Goal: Task Accomplishment & Management: Use online tool/utility

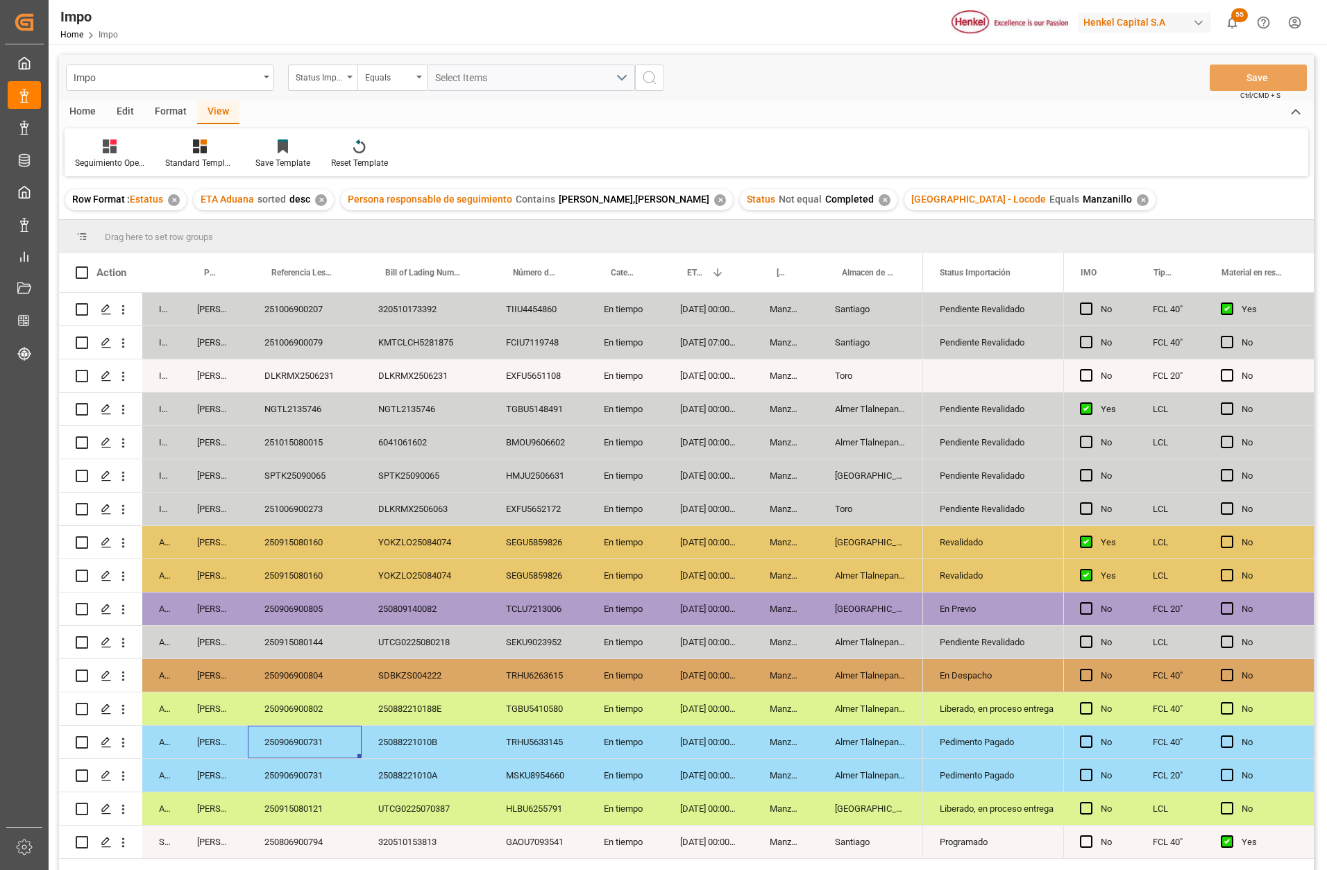
click at [993, 735] on div "Pedimento Pagado" at bounding box center [991, 742] width 105 height 32
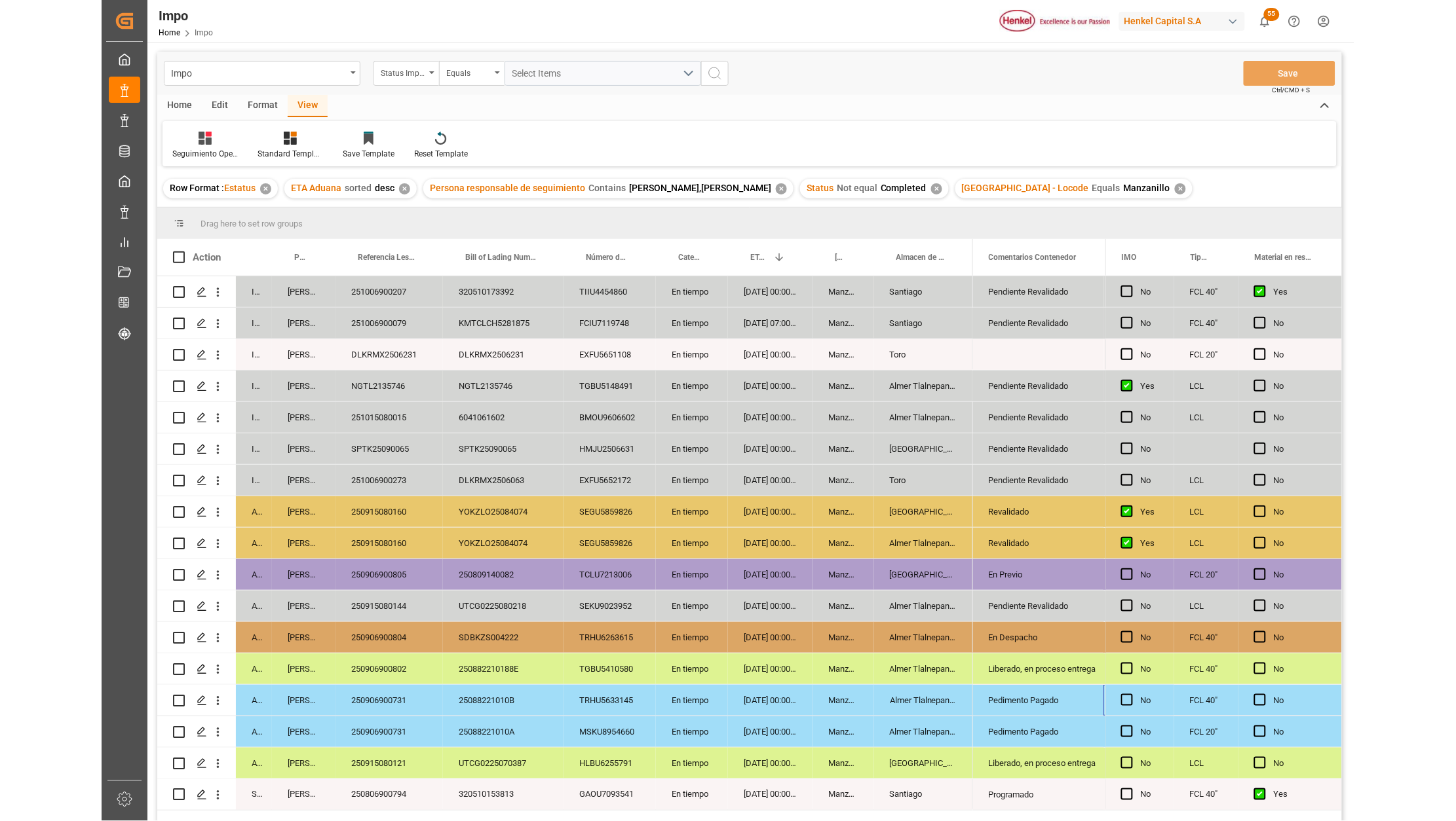
scroll to position [0, 131]
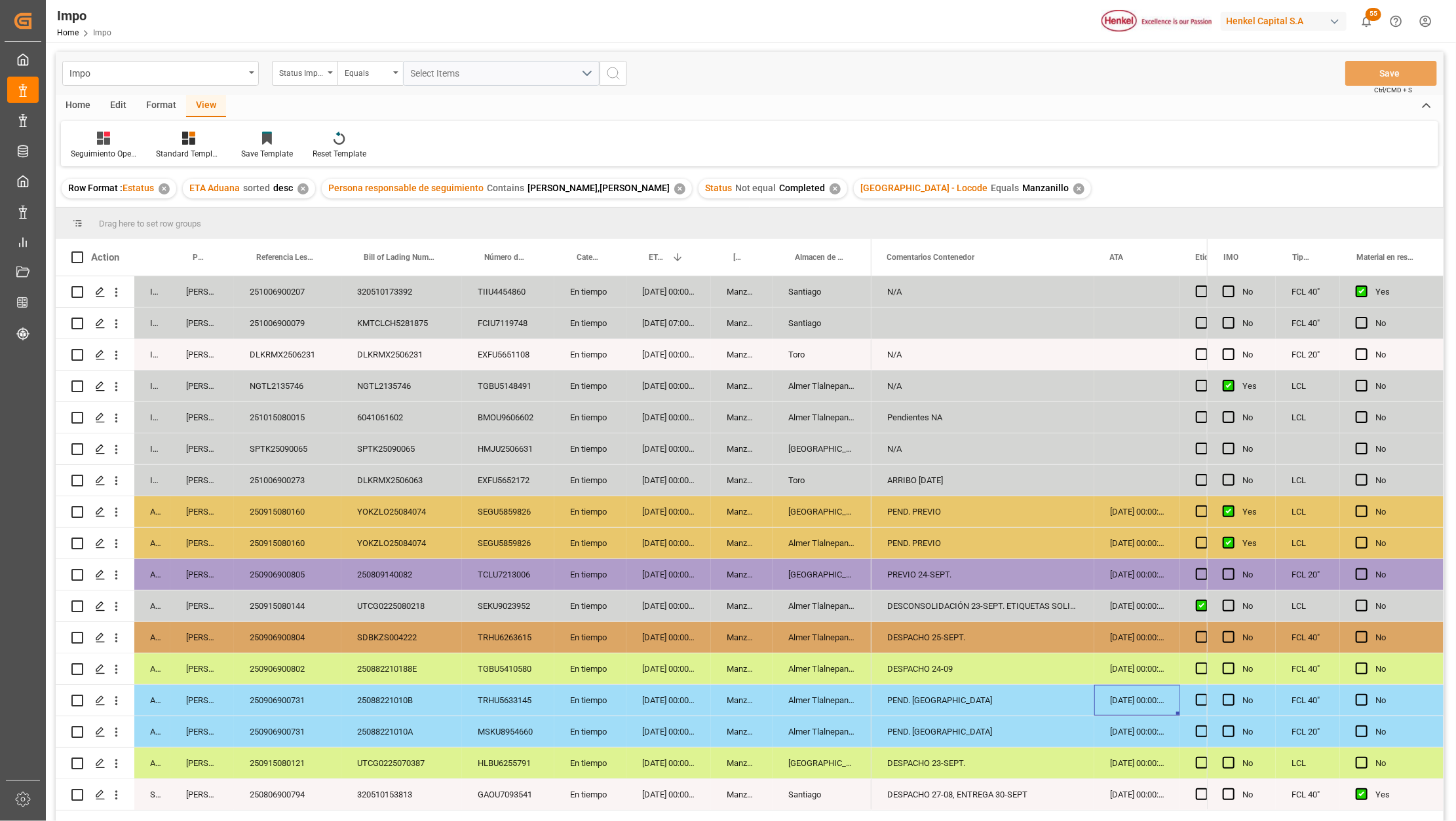
click at [959, 705] on div "PEND. [GEOGRAPHIC_DATA]" at bounding box center [983, 700] width 223 height 31
click at [959, 705] on input "PEND. [GEOGRAPHIC_DATA]" at bounding box center [983, 708] width 202 height 25
type input "DESPACHO 26-SEPT"
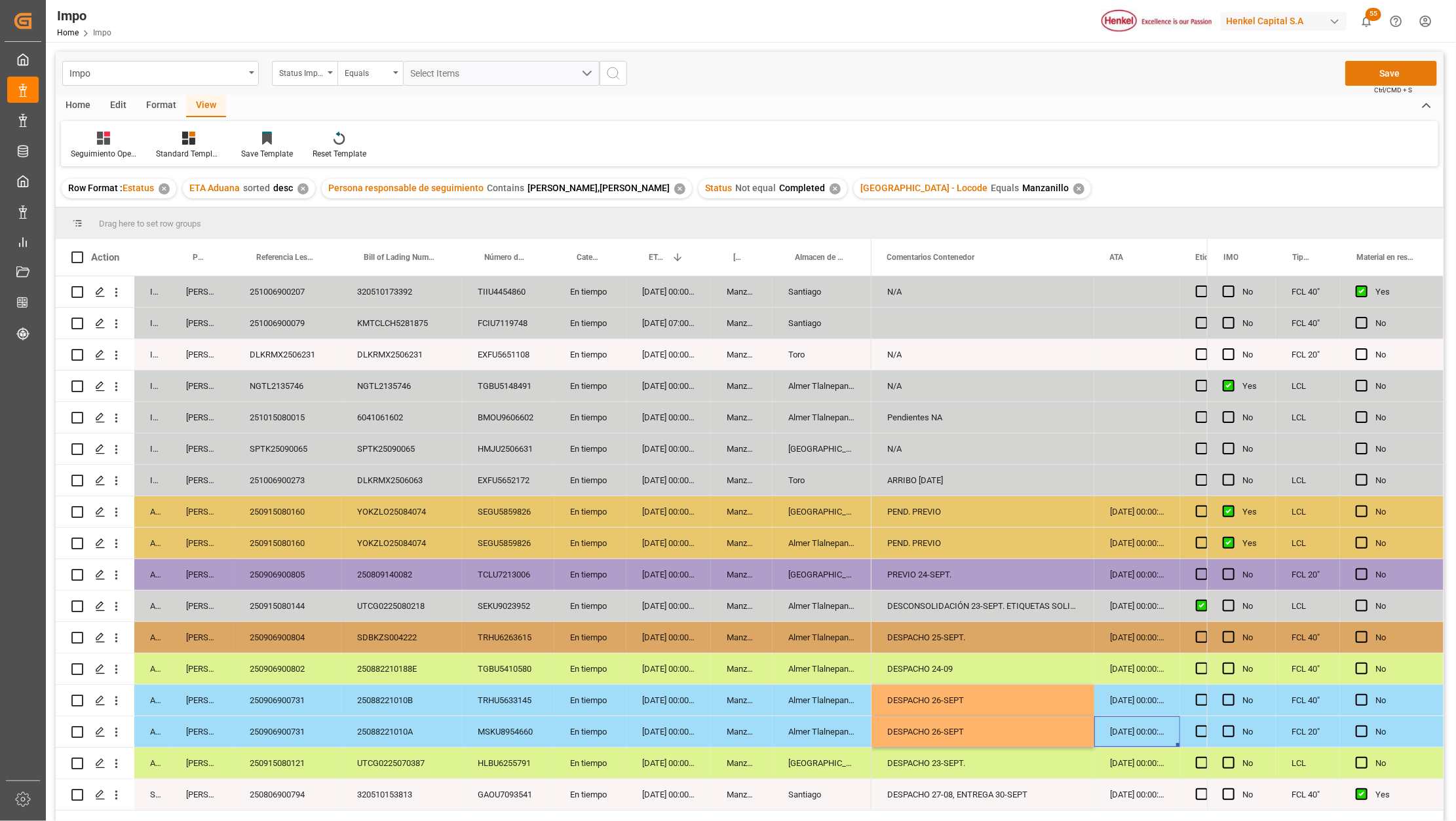
click at [1252, 69] on button "Save" at bounding box center [1390, 74] width 92 height 25
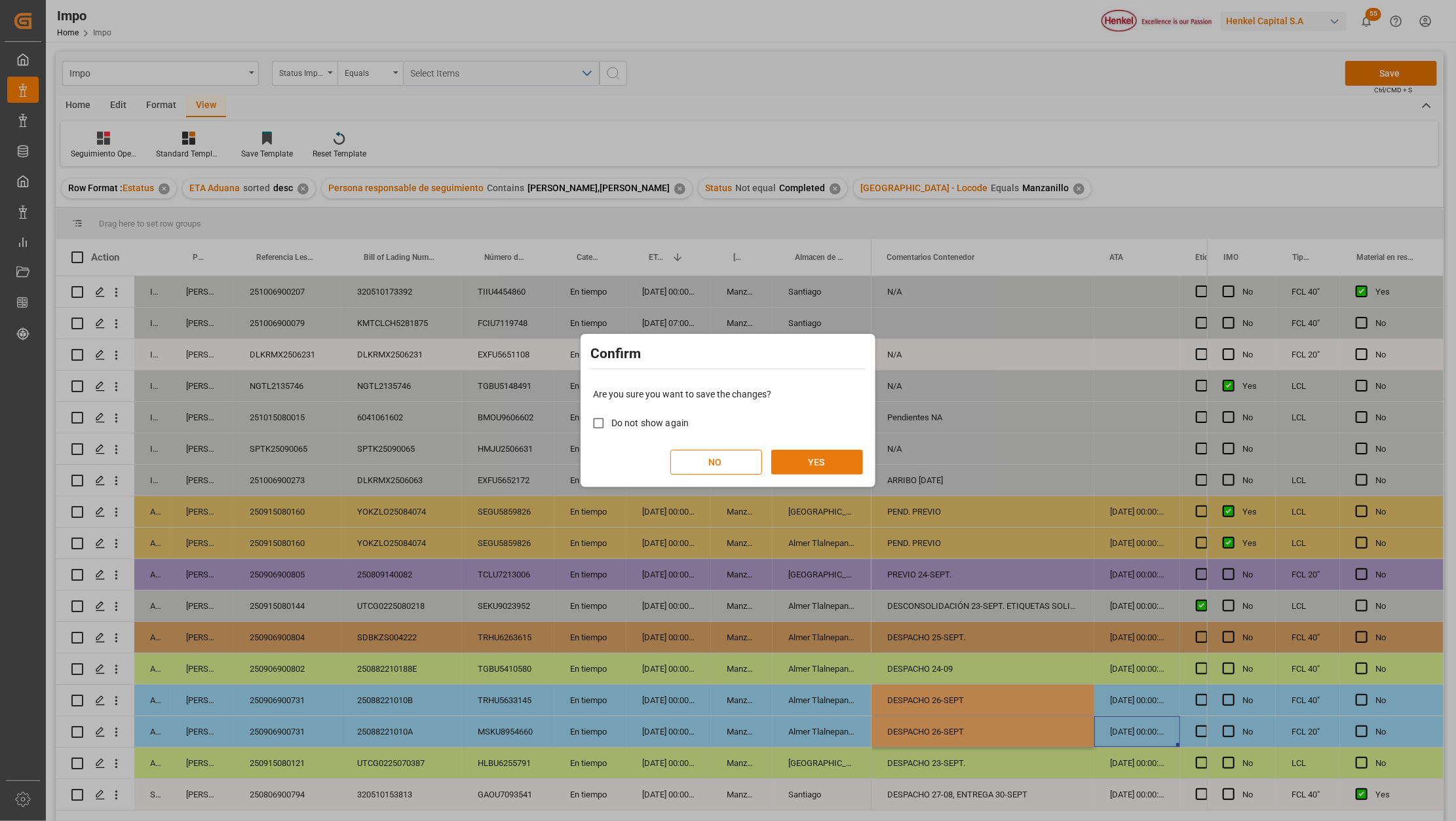
click at [831, 459] on button "YES" at bounding box center [817, 462] width 92 height 25
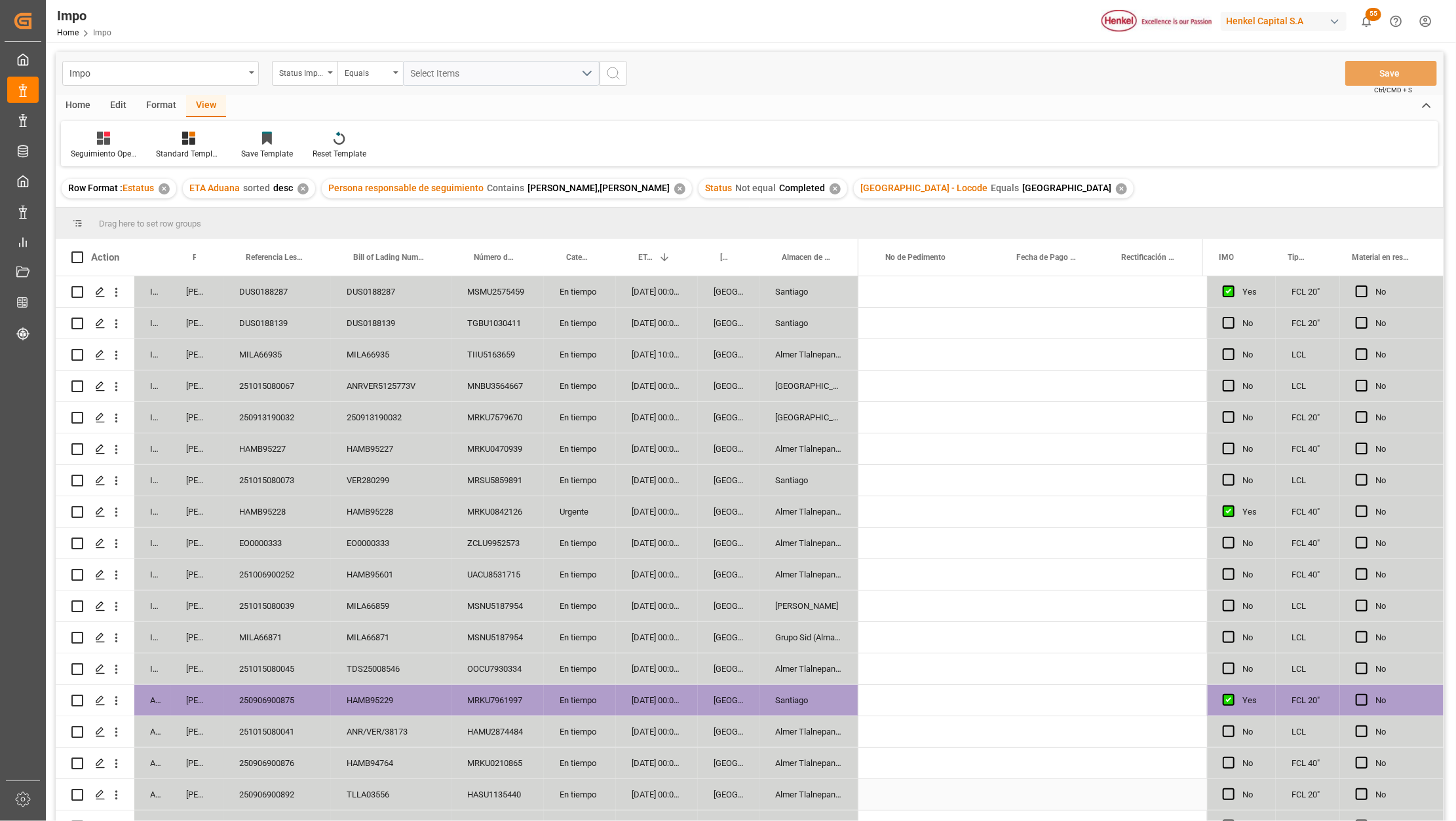
scroll to position [0, 2781]
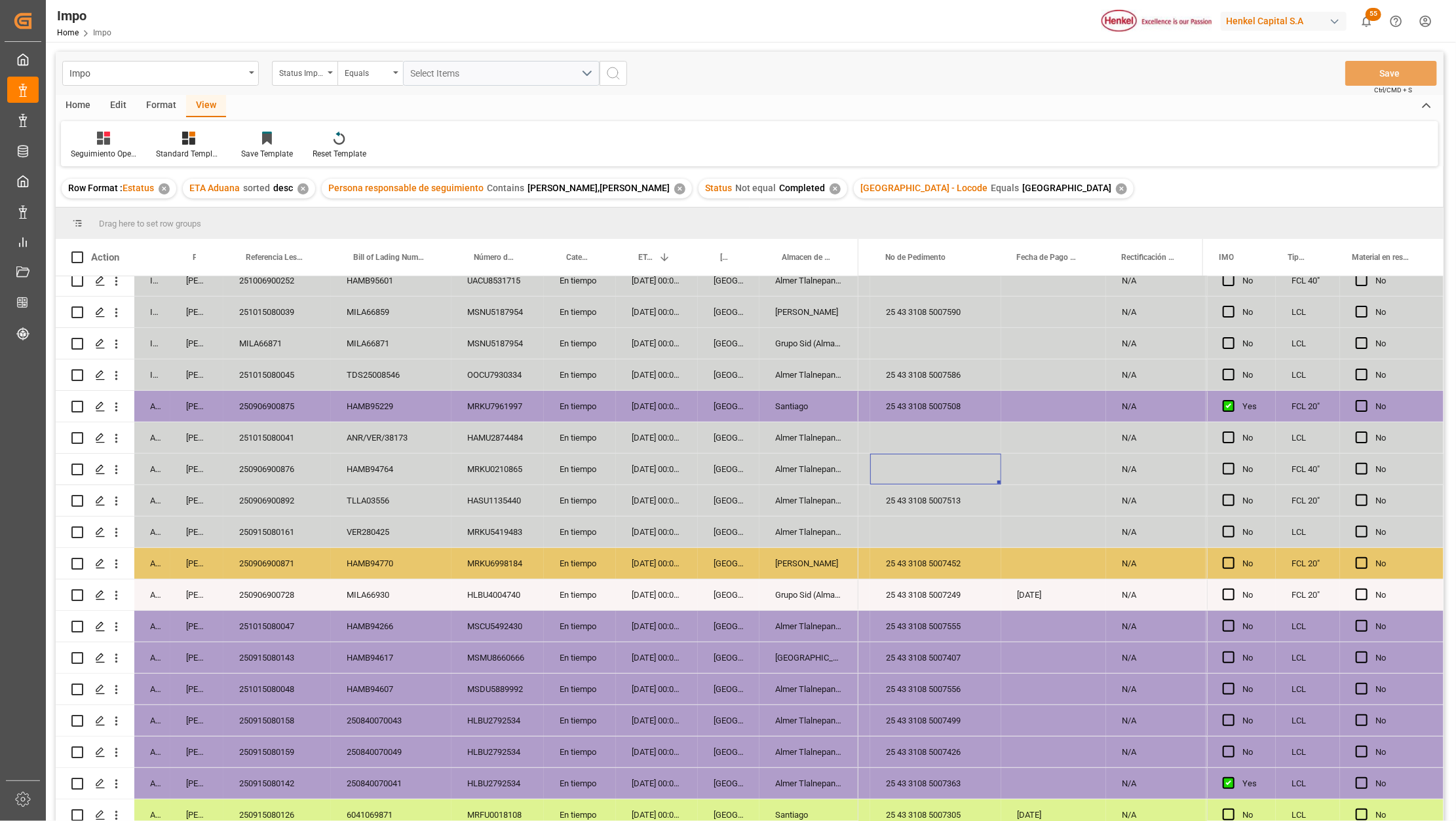
click at [759, 775] on div "Almer Tlalnepantla" at bounding box center [808, 783] width 99 height 31
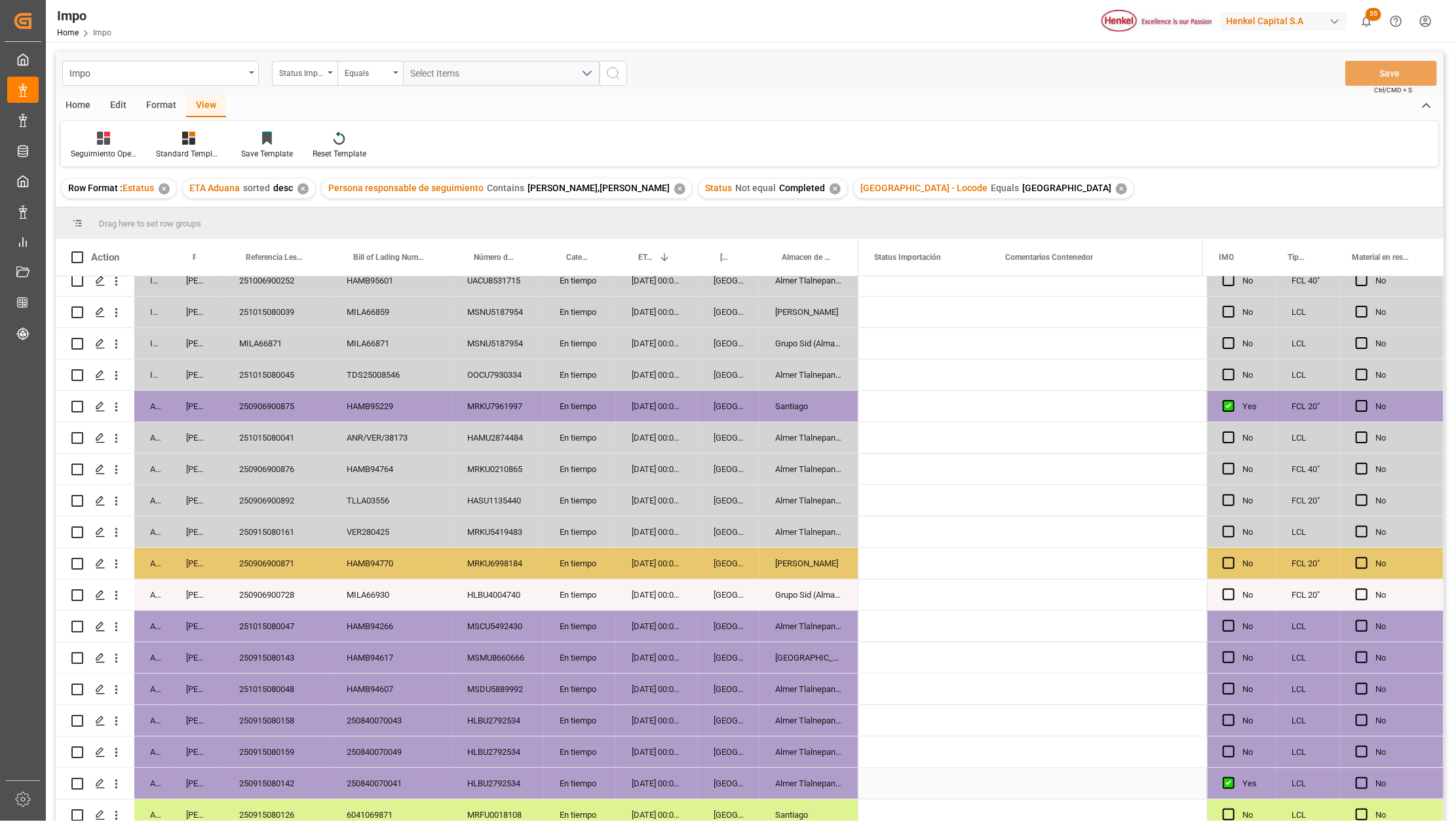
scroll to position [0, 0]
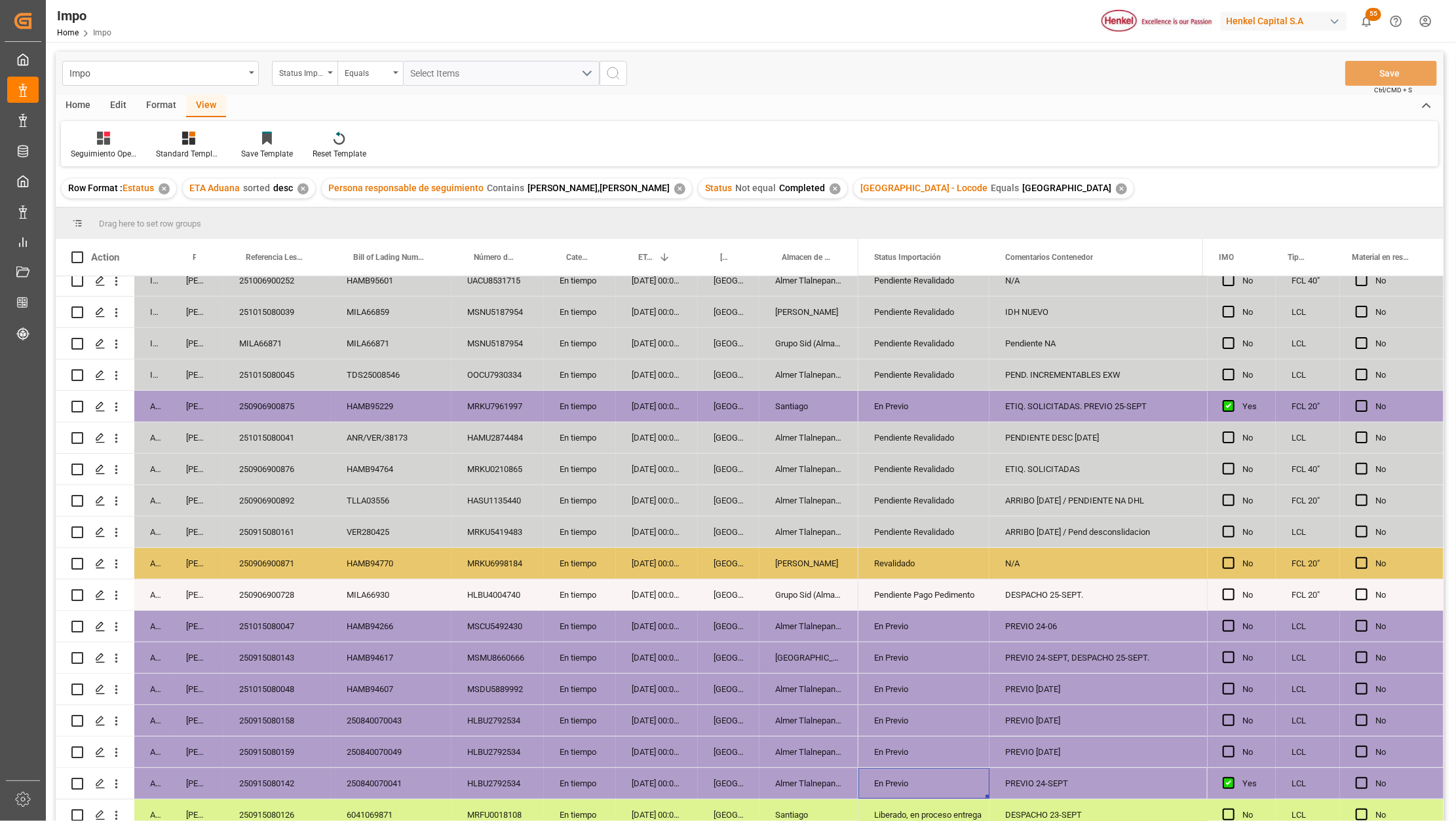
click at [842, 768] on div "Almer Tlalnepantla" at bounding box center [808, 783] width 99 height 31
click at [925, 783] on div "En Previo" at bounding box center [923, 784] width 99 height 30
click at [1020, 785] on div "PREVIO 24-SEPT" at bounding box center [1138, 783] width 296 height 31
type input "E"
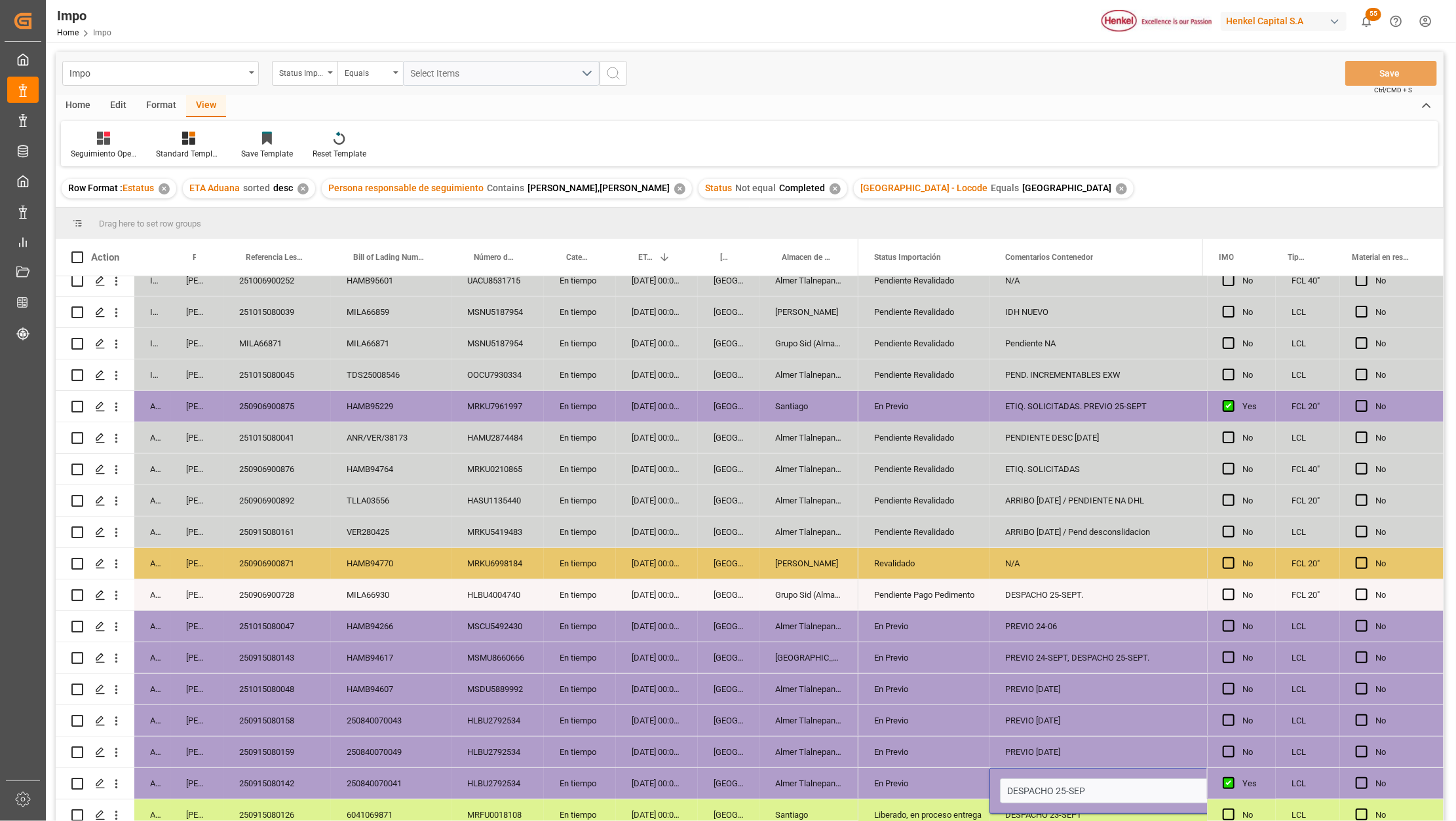
type input "DESPACHO 25-SEPT"
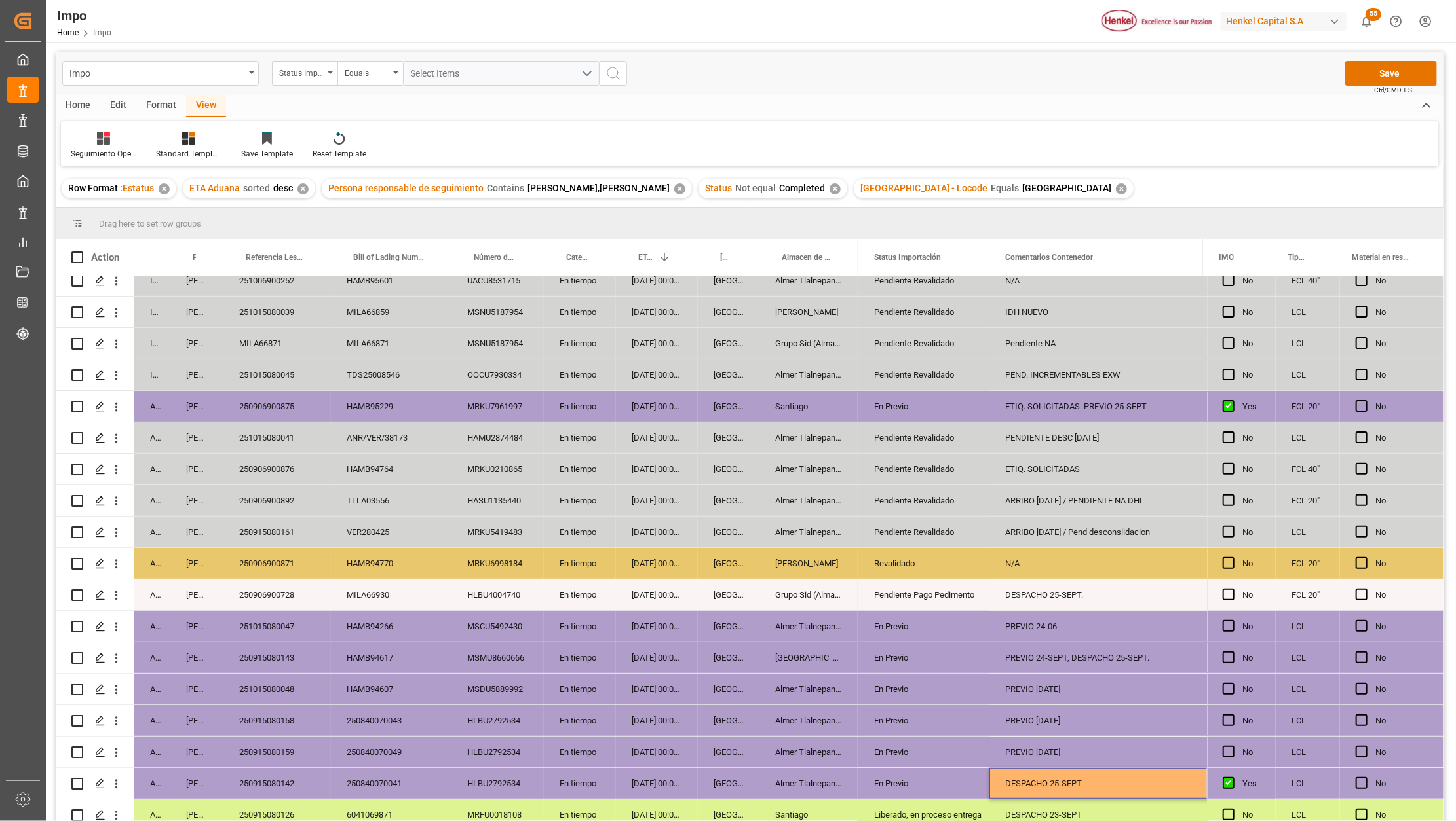
click at [914, 775] on div "En Previo" at bounding box center [923, 784] width 99 height 30
click at [925, 778] on div "En Previo" at bounding box center [923, 784] width 99 height 30
click at [966, 790] on polyline "open menu" at bounding box center [965, 792] width 8 height 4
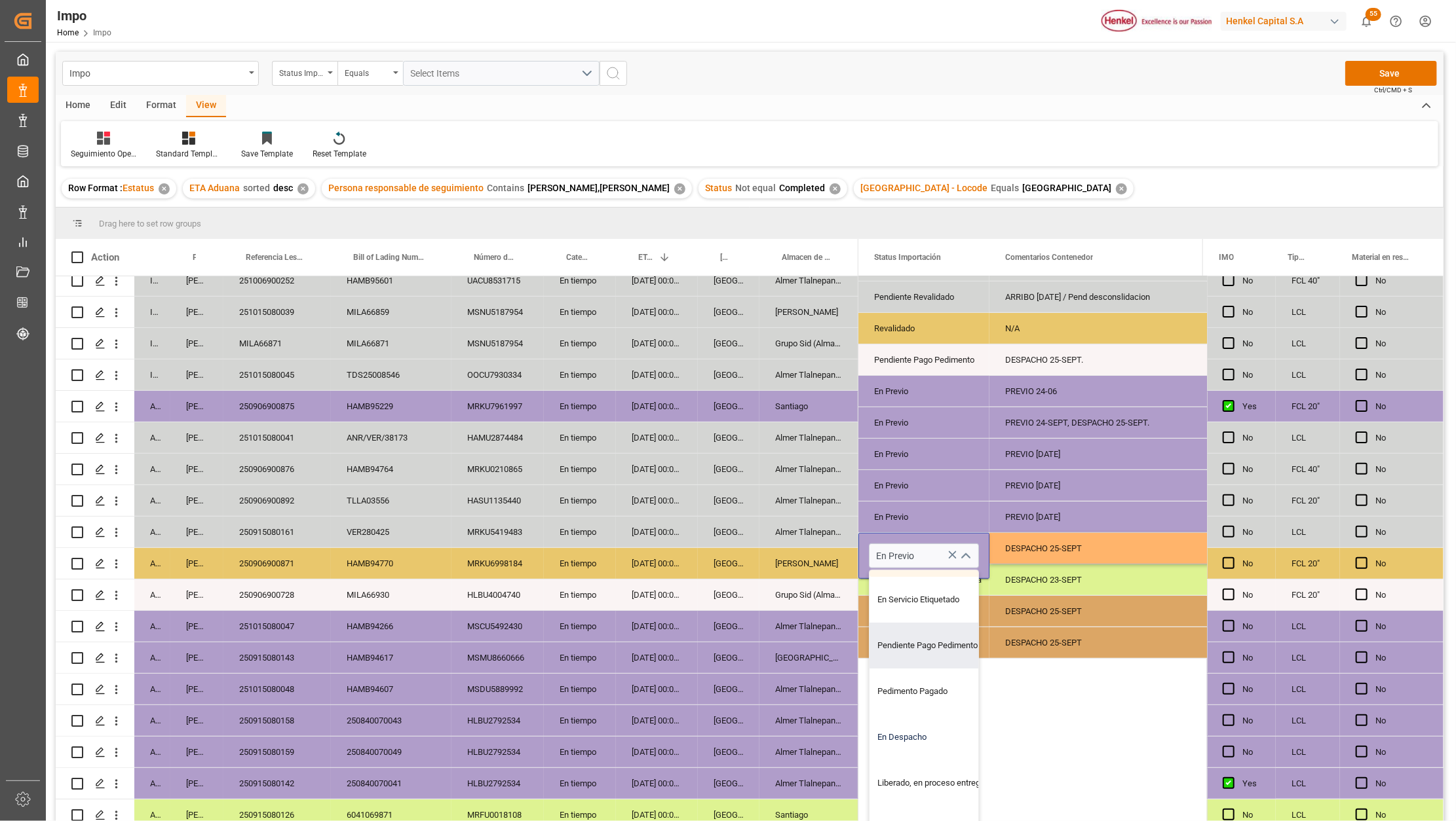
scroll to position [135, 0]
click at [901, 729] on div "En Despacho" at bounding box center [931, 737] width 123 height 46
type input "En Despacho"
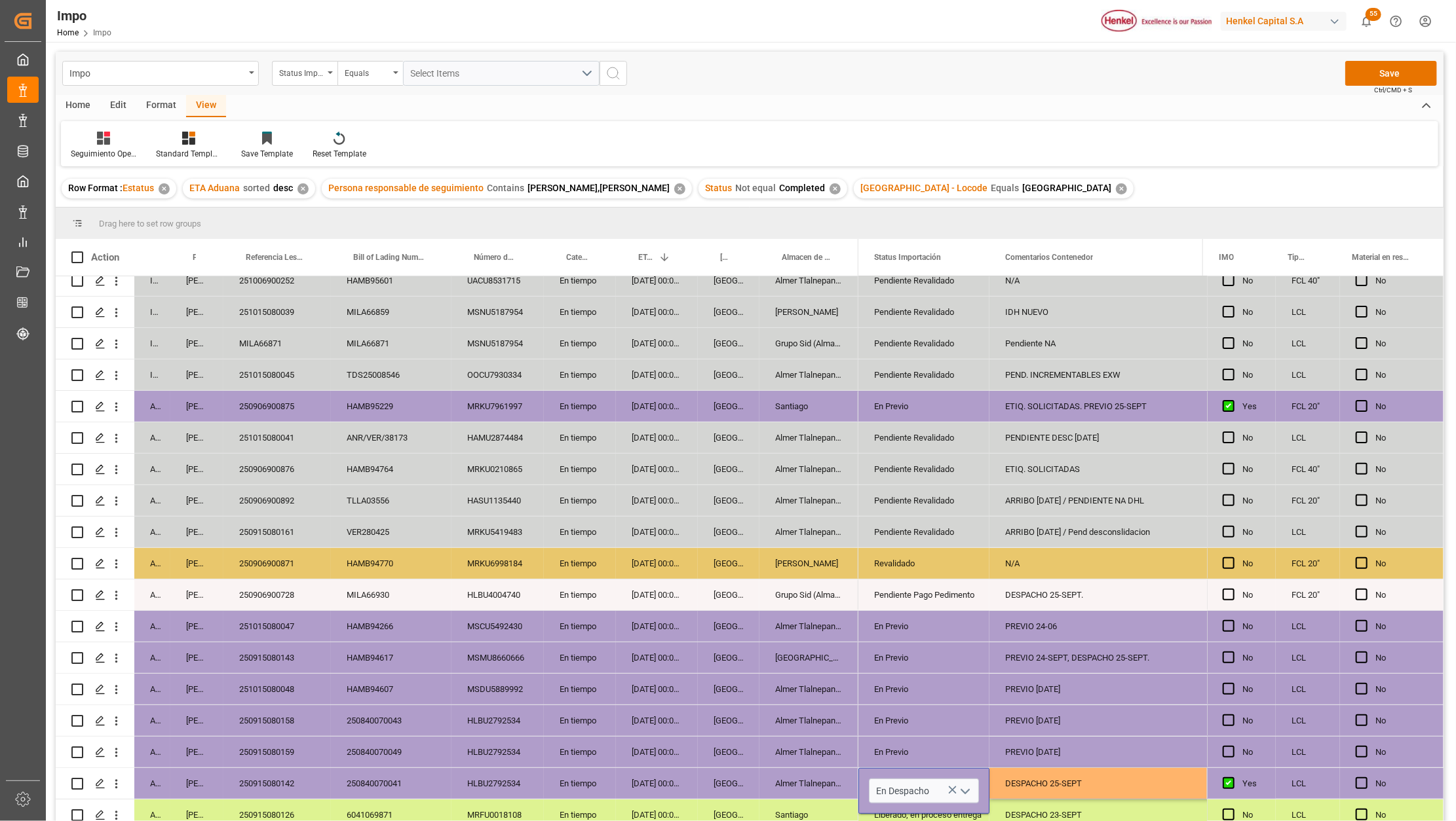
scroll to position [0, 0]
click at [1016, 694] on div "PREVIO 25 SEP" at bounding box center [1138, 689] width 296 height 31
click at [1100, 780] on div "DESPACHO 25-SEPT" at bounding box center [1138, 783] width 296 height 31
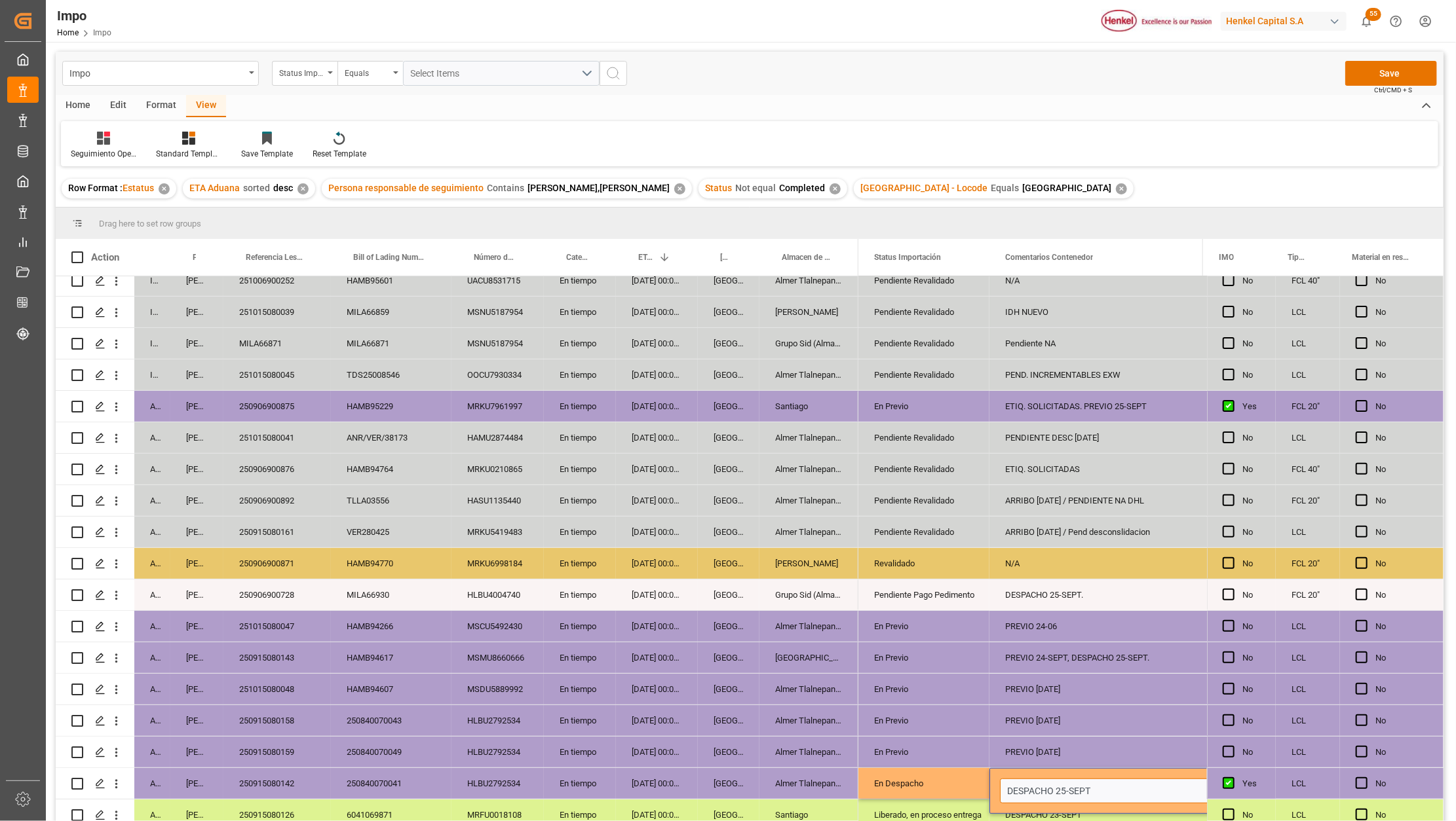
click at [1101, 789] on input "DESPACHO 25-SEPT" at bounding box center [1138, 791] width 276 height 25
type input "DESPACHO 25-SEPT, ENTREGA 26-SEPT"
click at [1362, 73] on button "Save" at bounding box center [1390, 74] width 92 height 25
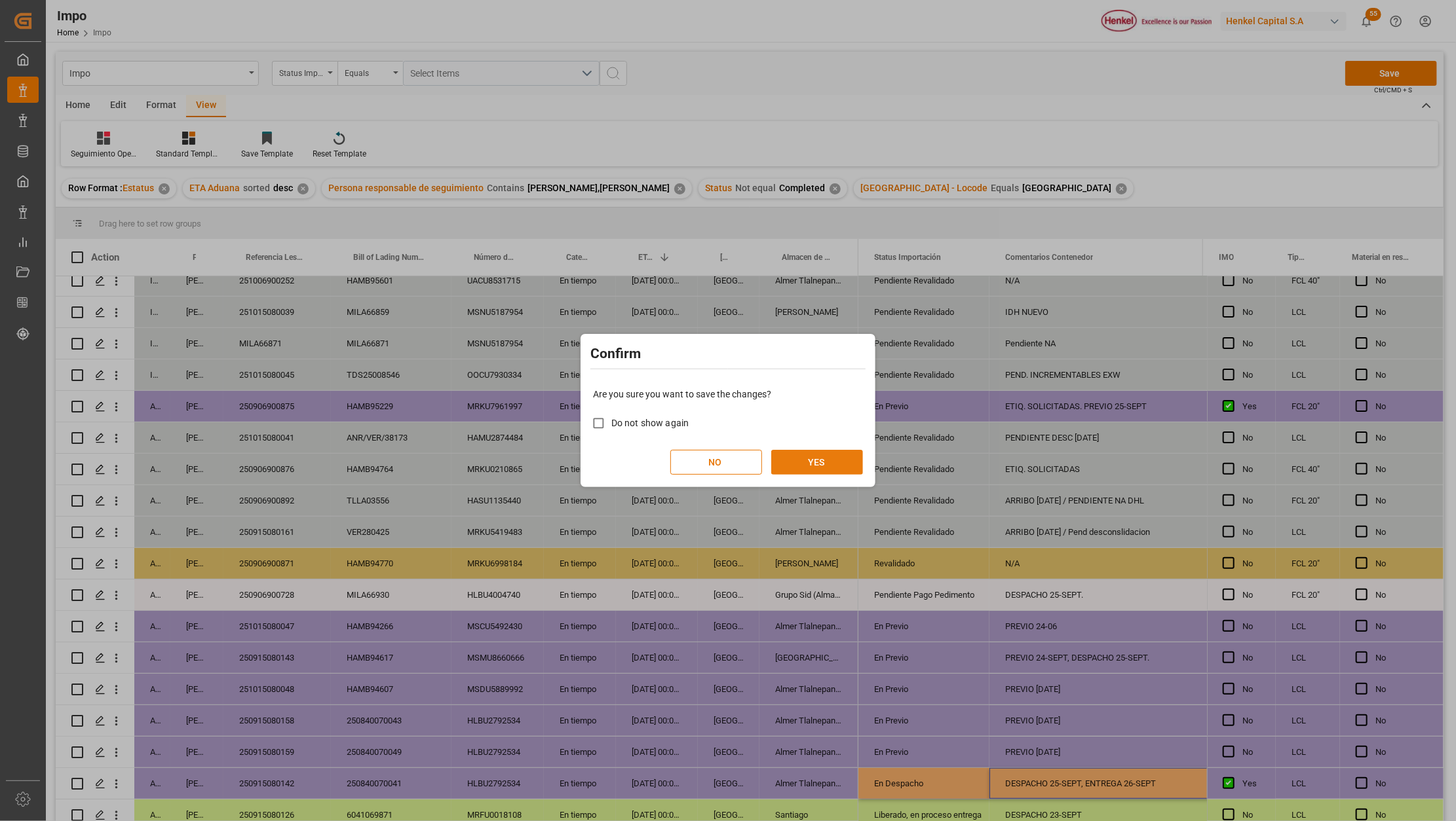
click at [834, 461] on button "YES" at bounding box center [817, 462] width 92 height 25
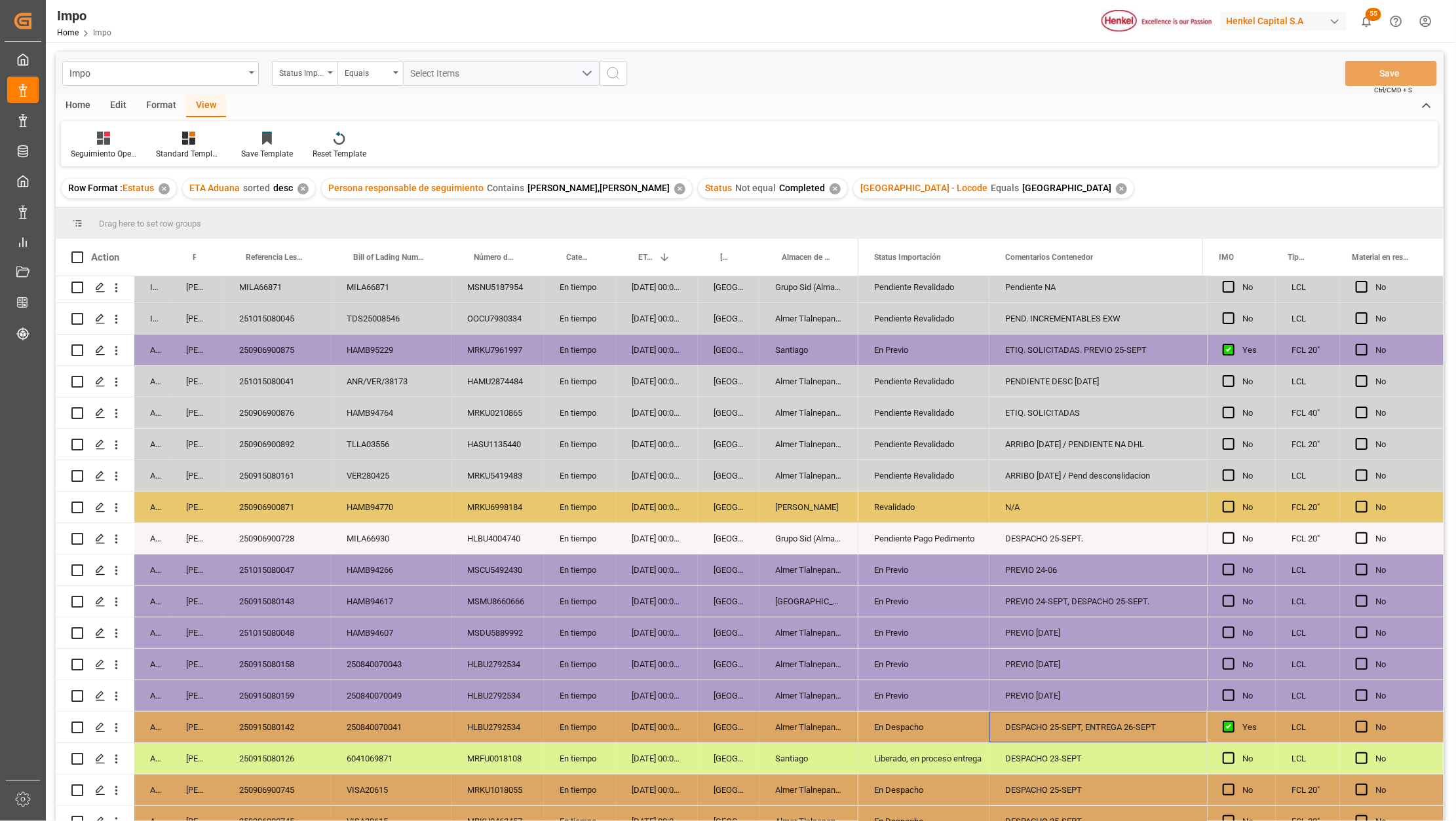
scroll to position [367, 0]
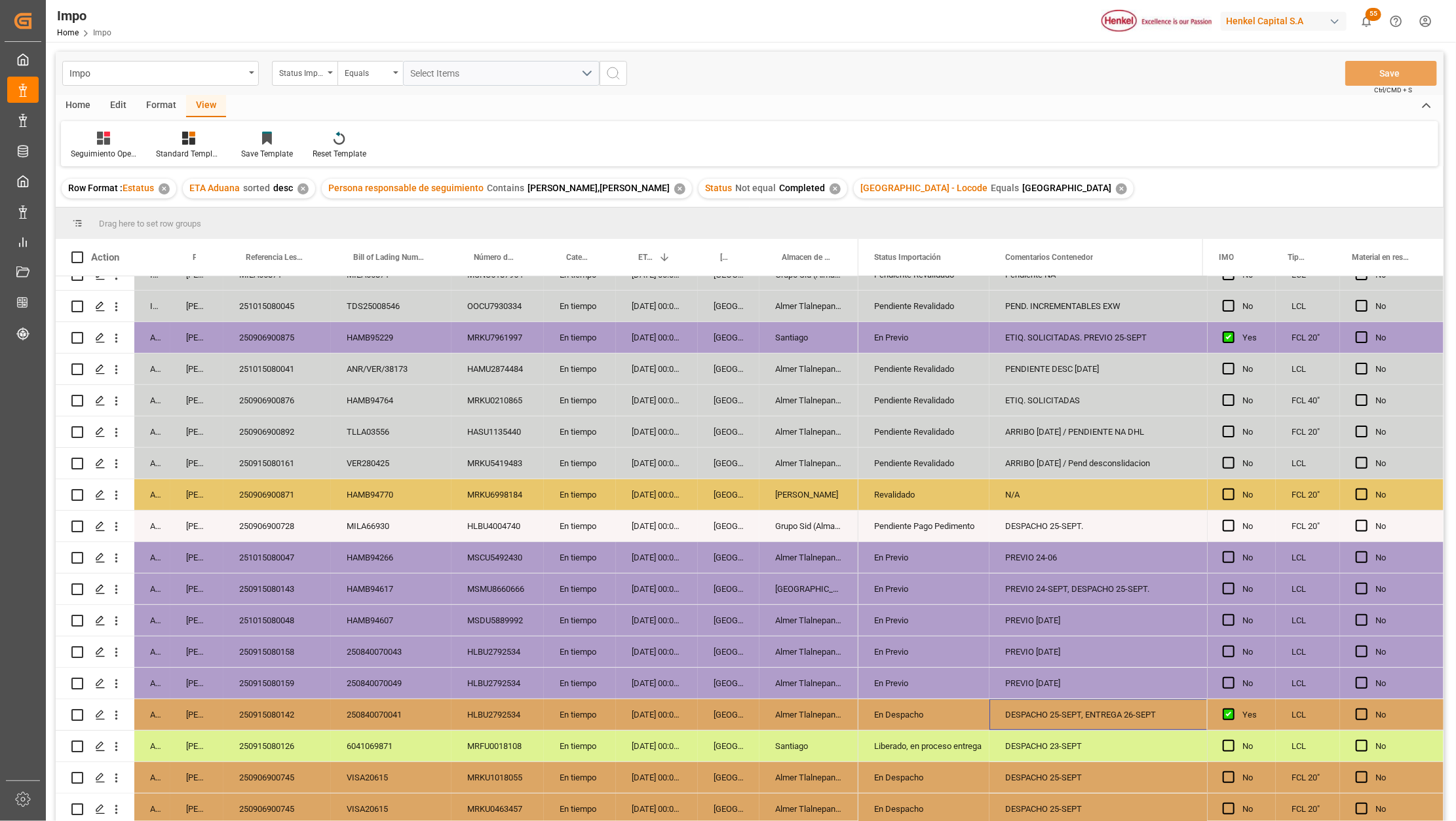
click at [1043, 713] on div "DESPACHO 25-SEPT, ENTREGA 26-SEPT" at bounding box center [1138, 714] width 296 height 31
click at [1043, 713] on input "DESPACHO 25-SEPT, ENTREGA 26-SEPT" at bounding box center [1138, 722] width 276 height 25
type input "PEÑD. DESPACHO"
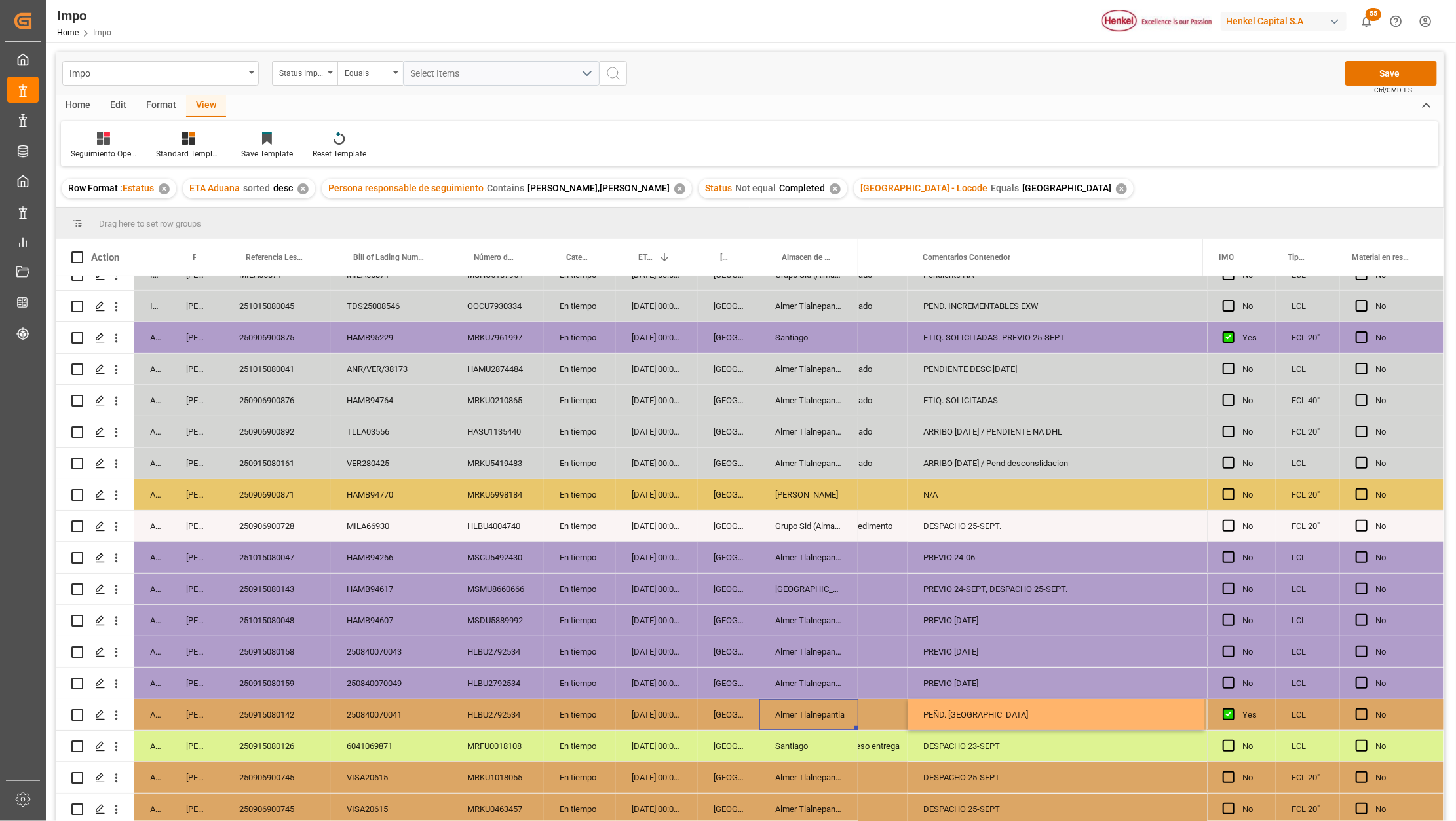
click at [815, 702] on div "Almer Tlalnepantla" at bounding box center [808, 714] width 99 height 31
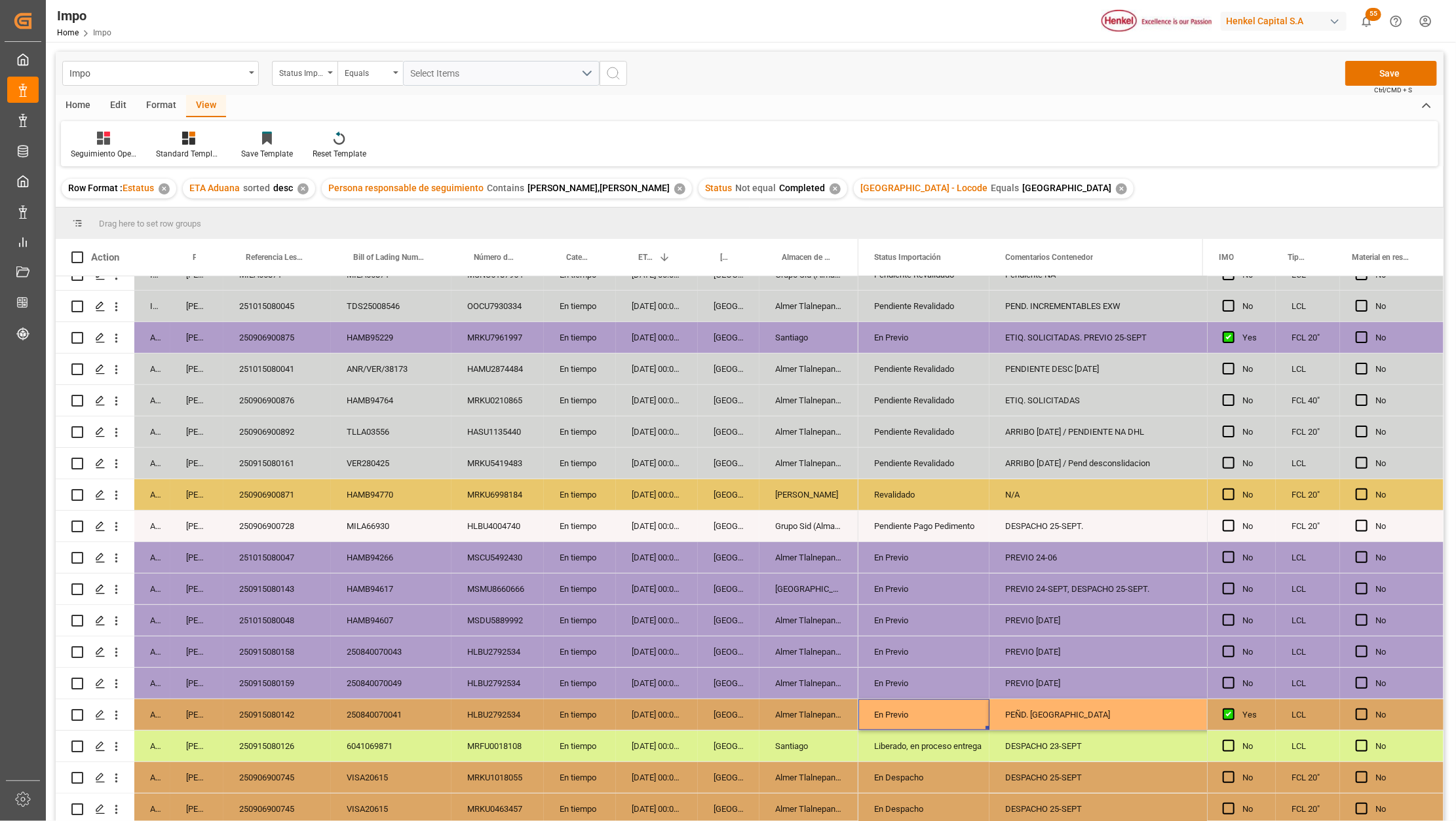
click at [821, 619] on div "Almer Tlalnepantla" at bounding box center [808, 620] width 99 height 31
click at [1403, 72] on button "Save" at bounding box center [1390, 74] width 92 height 25
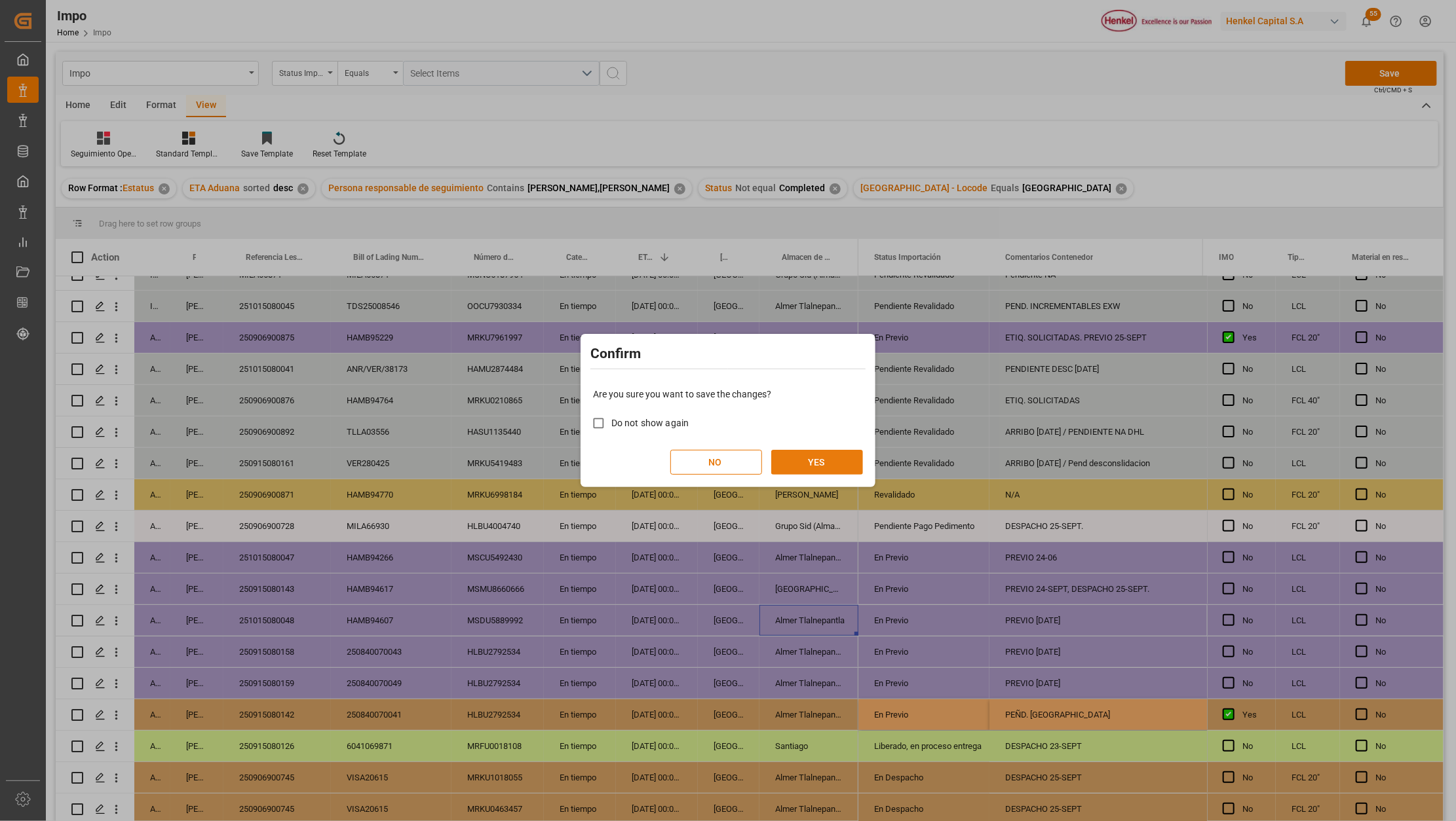
click at [838, 461] on button "YES" at bounding box center [817, 462] width 92 height 25
